Goal: Information Seeking & Learning: Learn about a topic

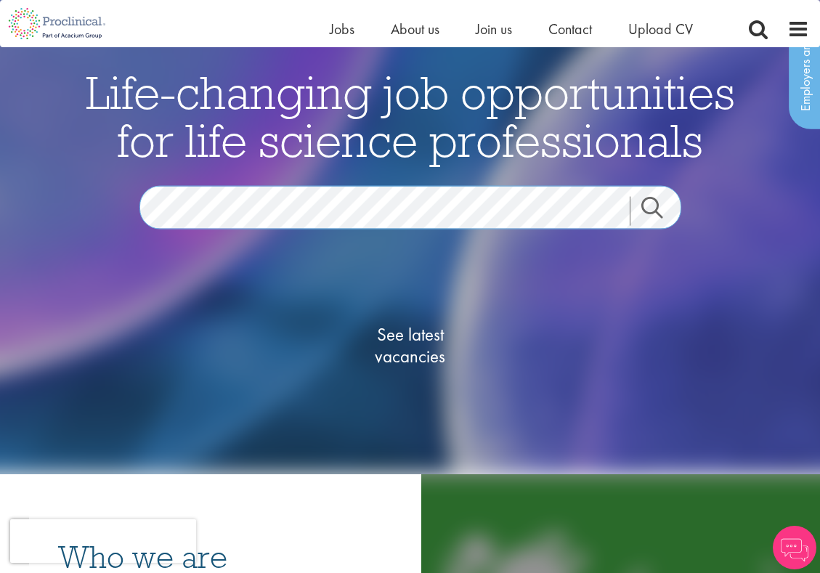
scroll to position [79, 0]
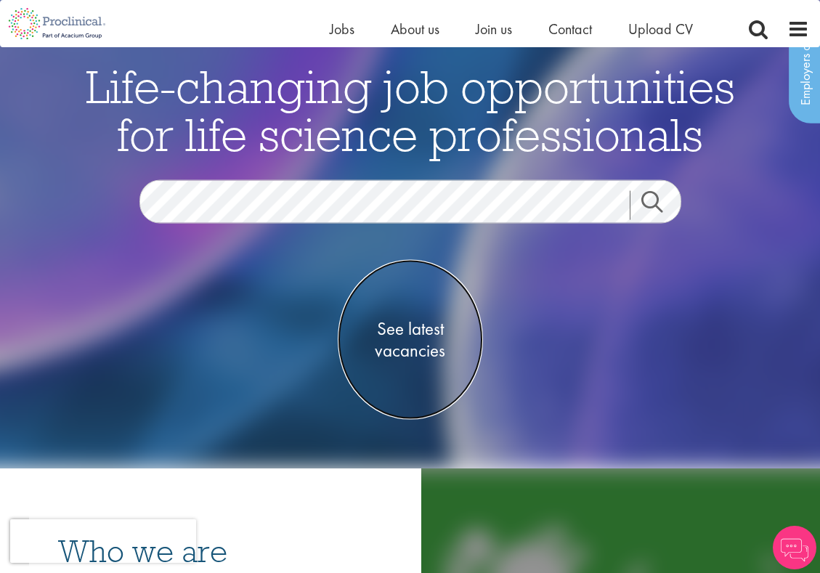
click at [405, 361] on span "See latest vacancies" at bounding box center [410, 340] width 145 height 44
click at [408, 354] on span "See latest vacancies" at bounding box center [410, 340] width 145 height 44
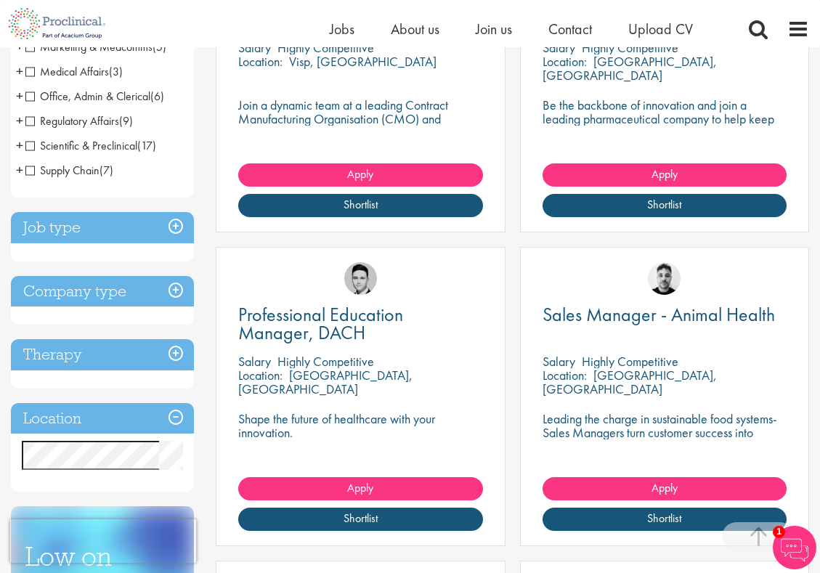
scroll to position [397, 0]
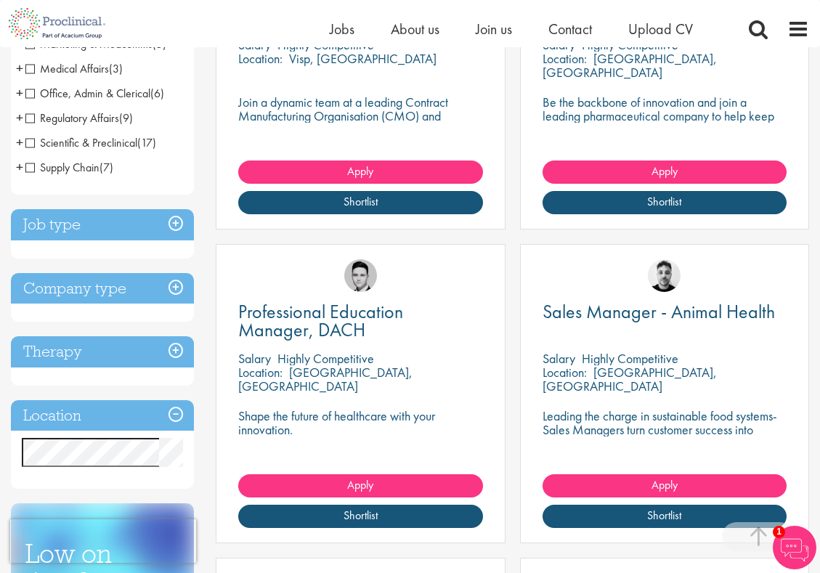
click at [171, 416] on h3 "Location" at bounding box center [102, 415] width 183 height 31
